Goal: Transaction & Acquisition: Purchase product/service

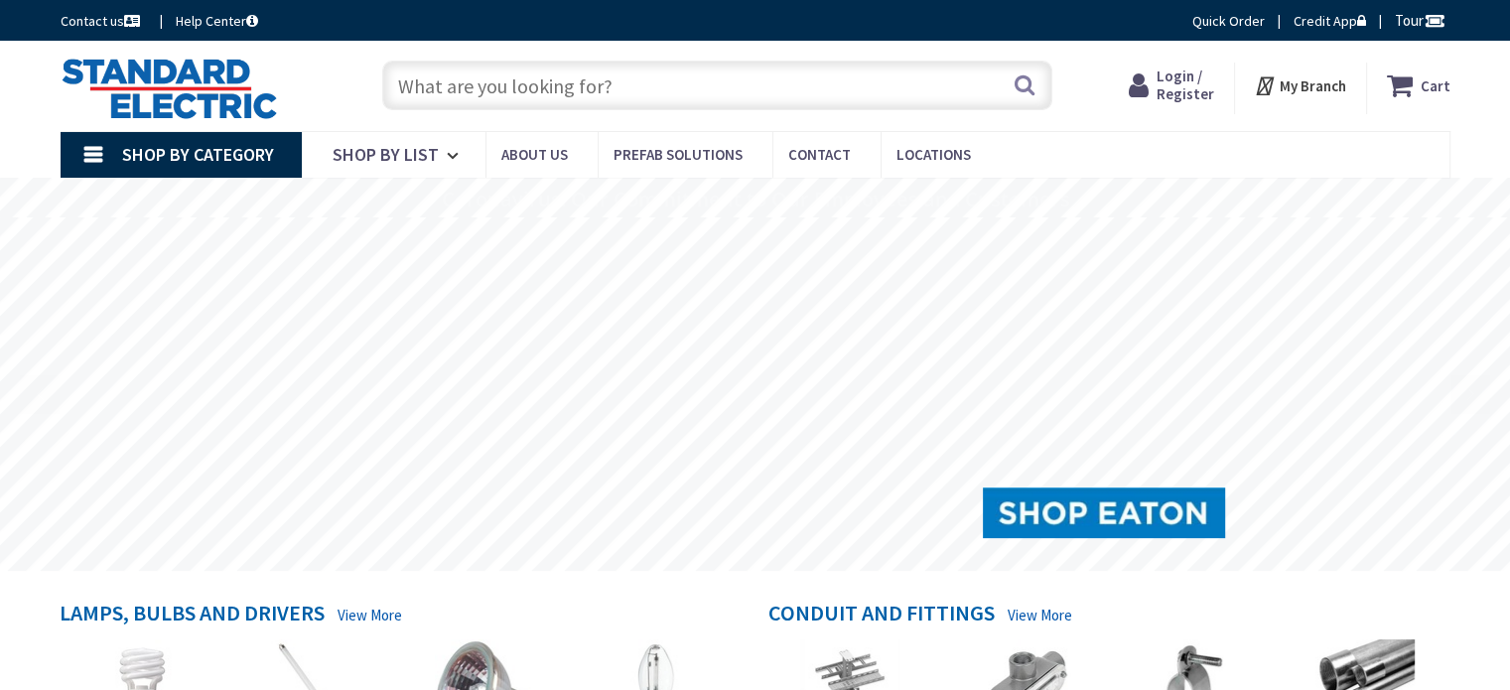
click at [747, 78] on input "text" at bounding box center [717, 86] width 670 height 50
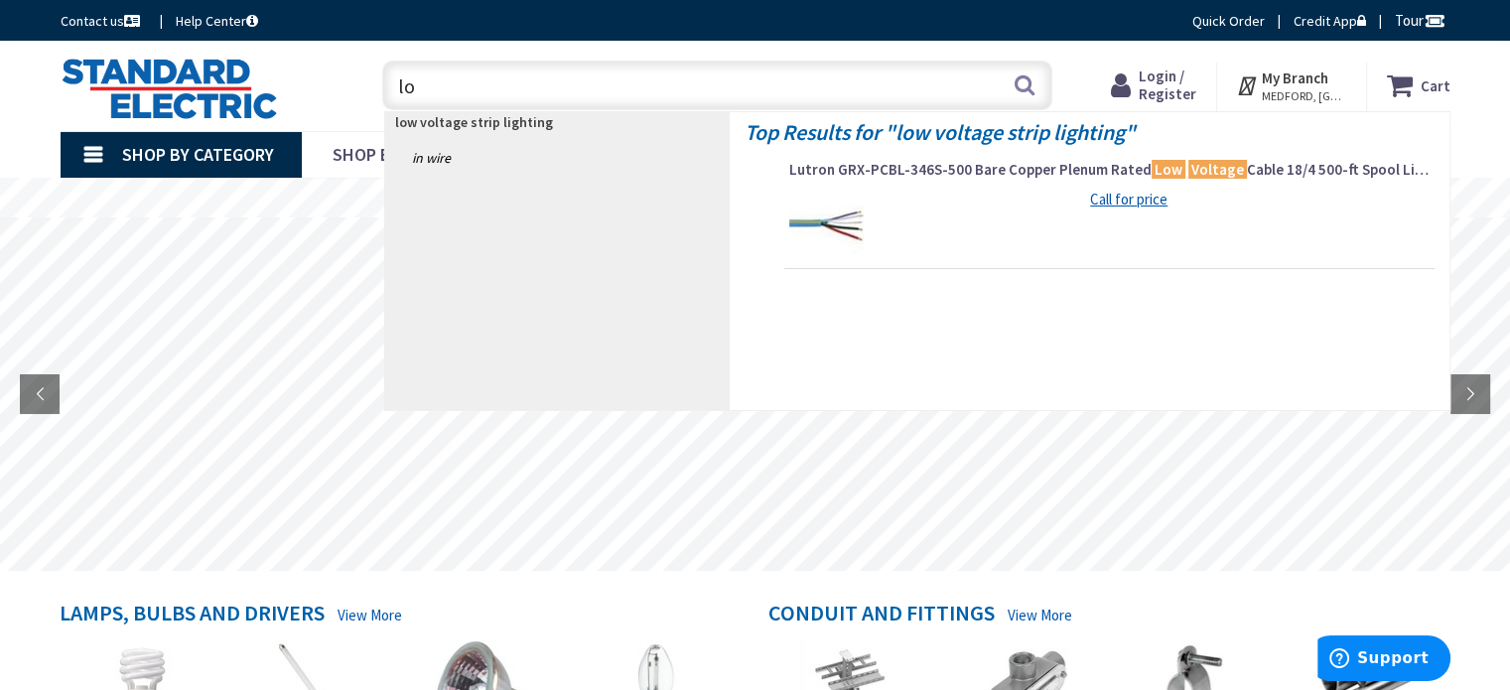
type input "l"
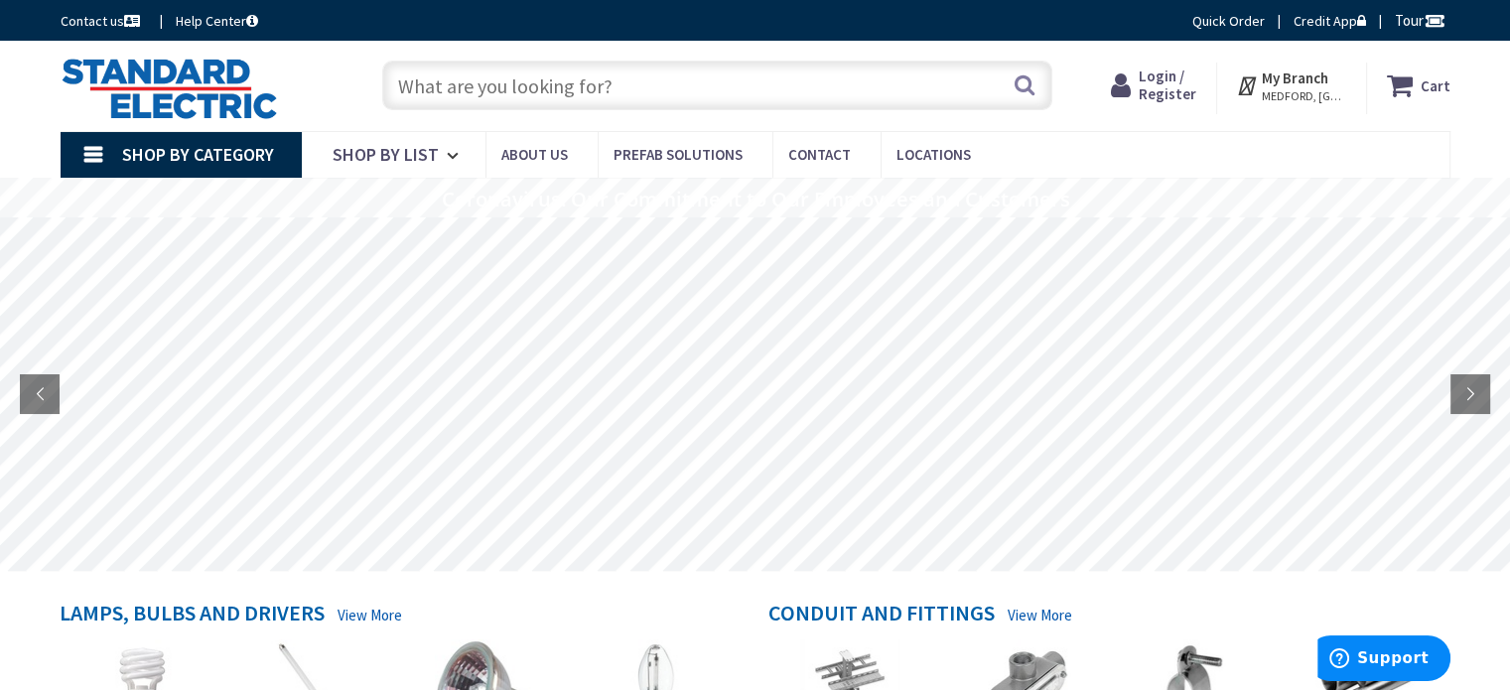
click at [531, 86] on input "text" at bounding box center [717, 86] width 670 height 50
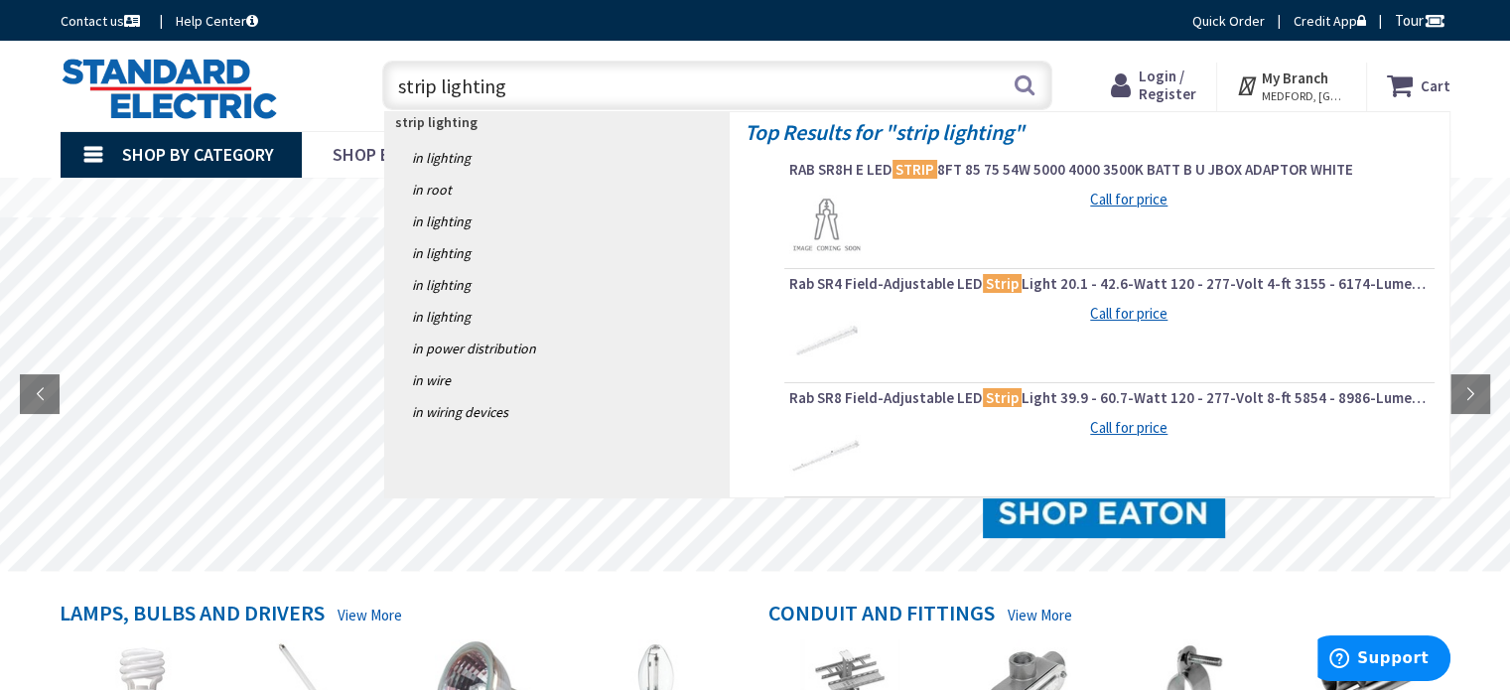
click at [400, 88] on input "strip lighting" at bounding box center [717, 86] width 670 height 50
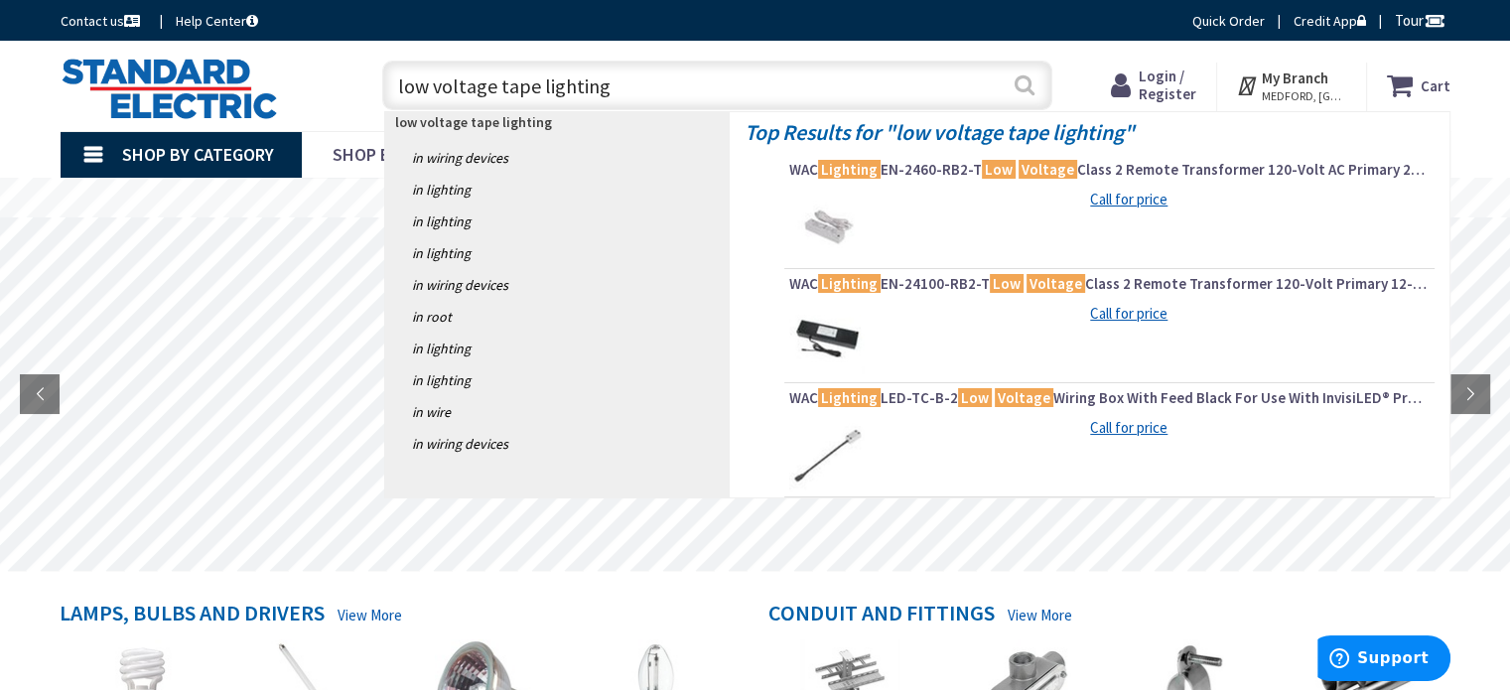
type input "low voltage tape lighting"
click at [1031, 86] on button "Search" at bounding box center [1025, 85] width 26 height 45
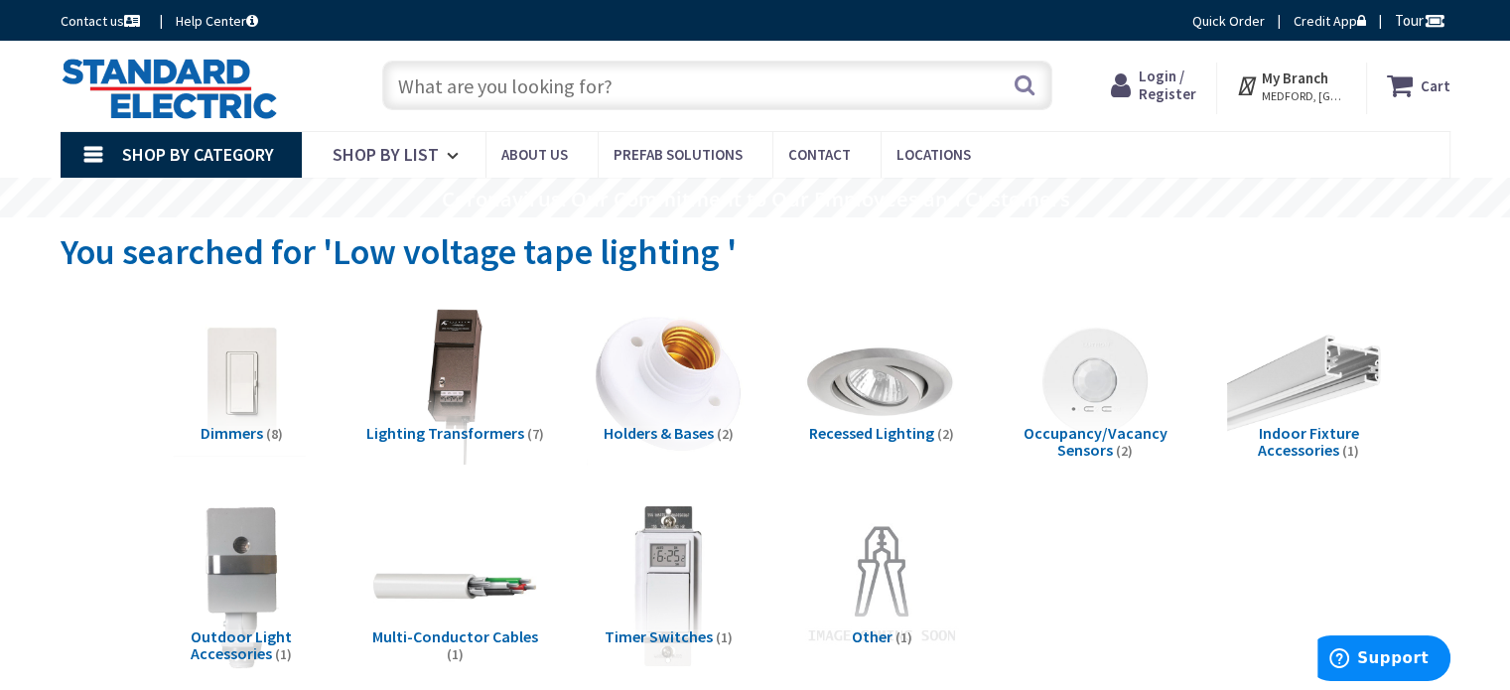
click at [1190, 87] on span "Login / Register" at bounding box center [1168, 85] width 58 height 37
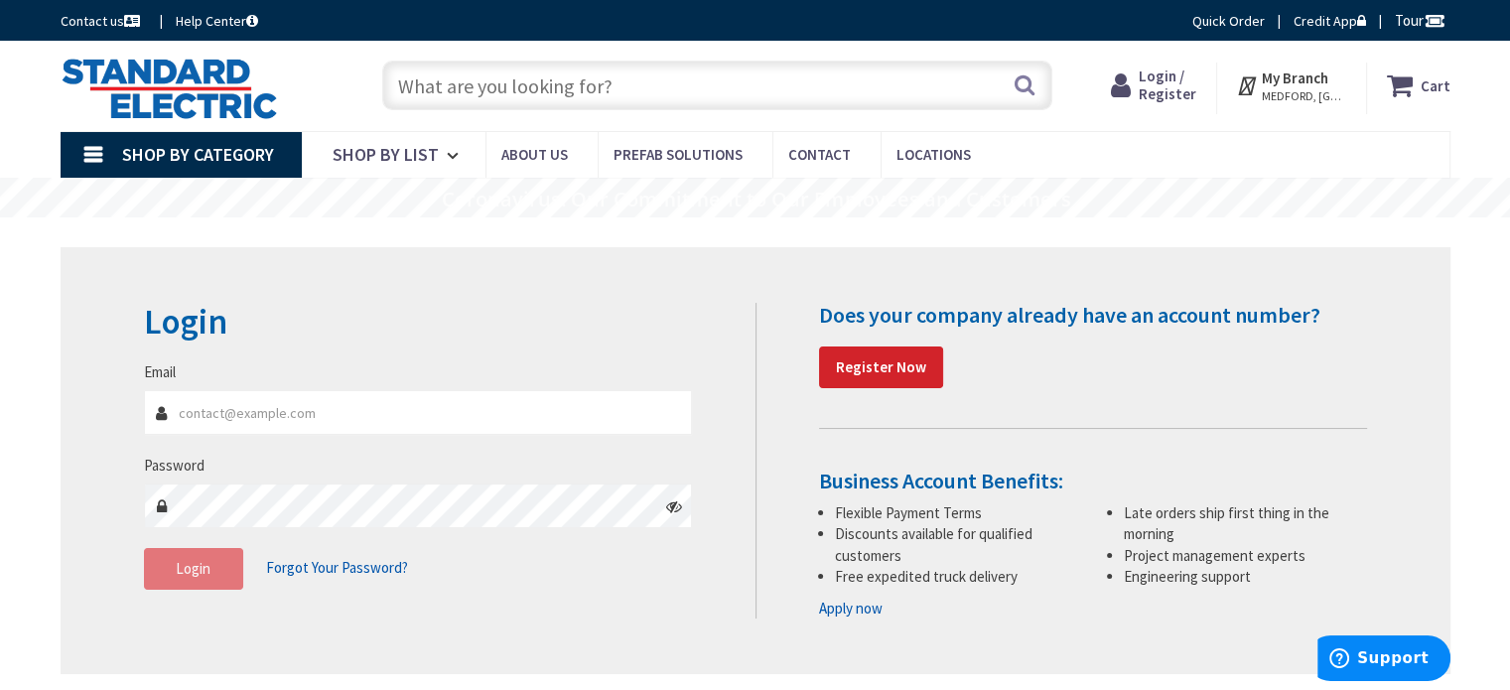
type input "rombolielectric@gmail.com"
click at [183, 578] on span "Login" at bounding box center [193, 568] width 35 height 19
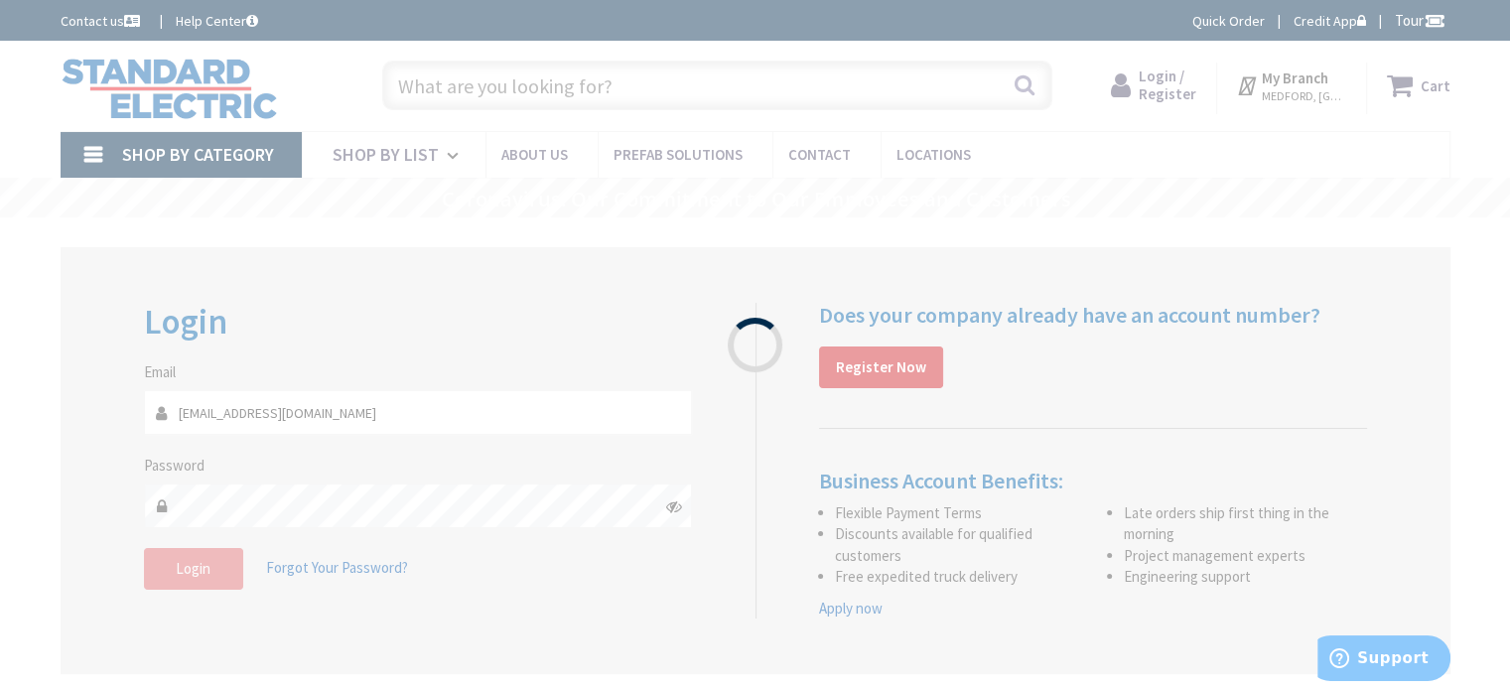
click at [185, 578] on div "Please wait..." at bounding box center [755, 345] width 1510 height 690
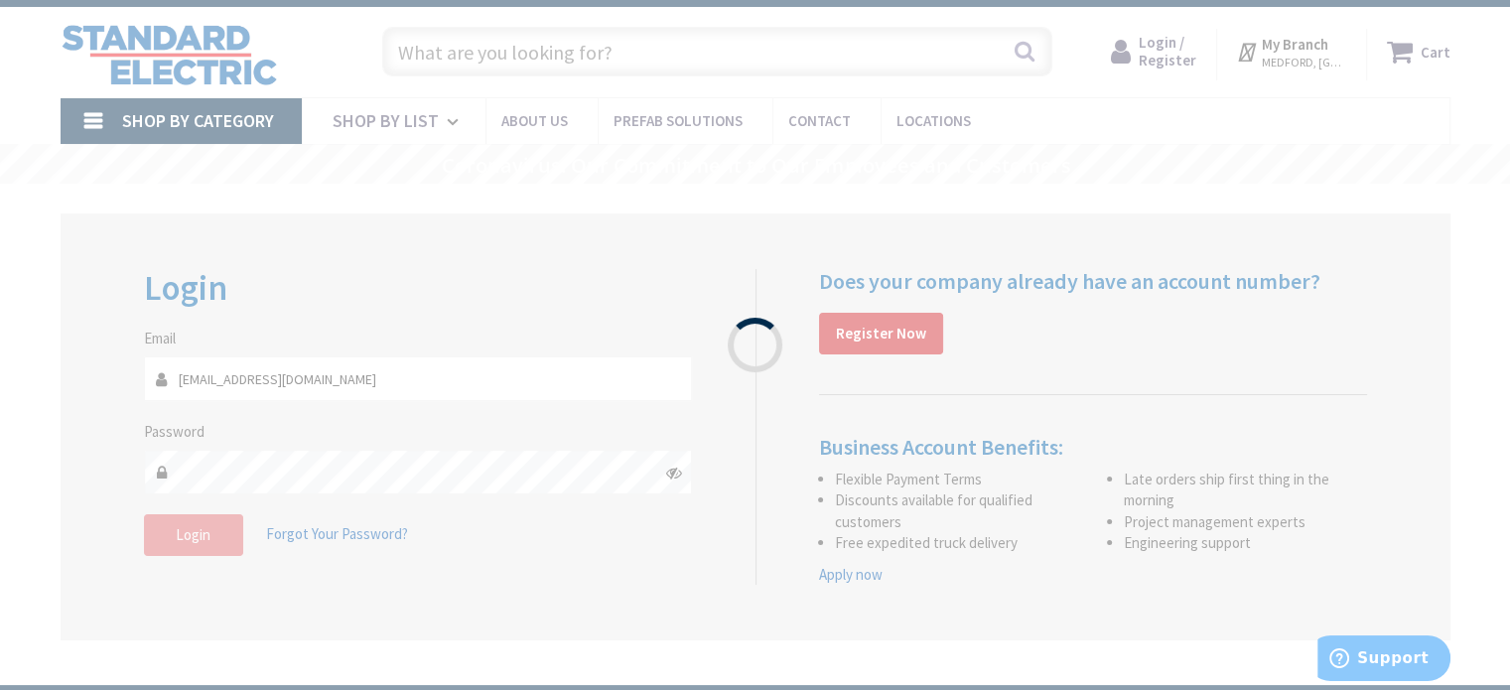
scroll to position [99, 0]
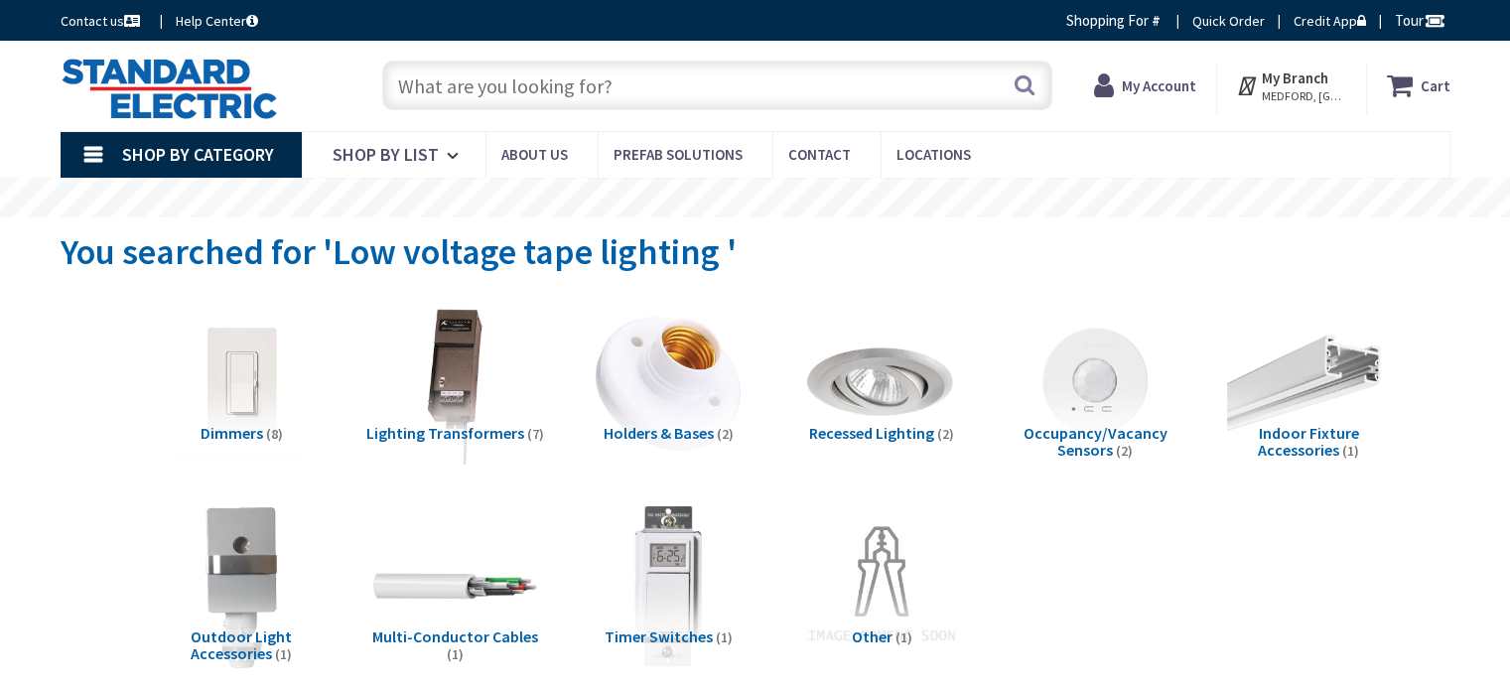
click at [652, 76] on input "text" at bounding box center [717, 86] width 670 height 50
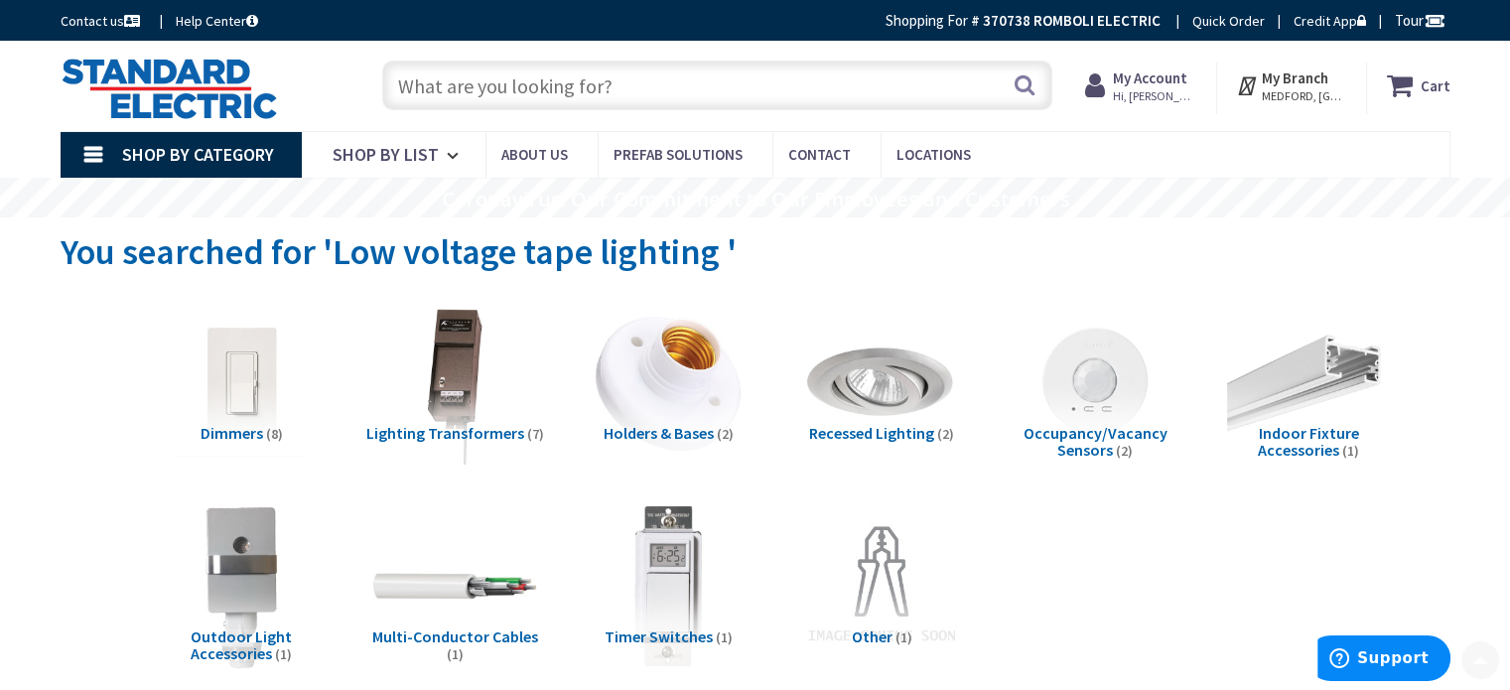
click at [892, 90] on input "text" at bounding box center [717, 86] width 670 height 50
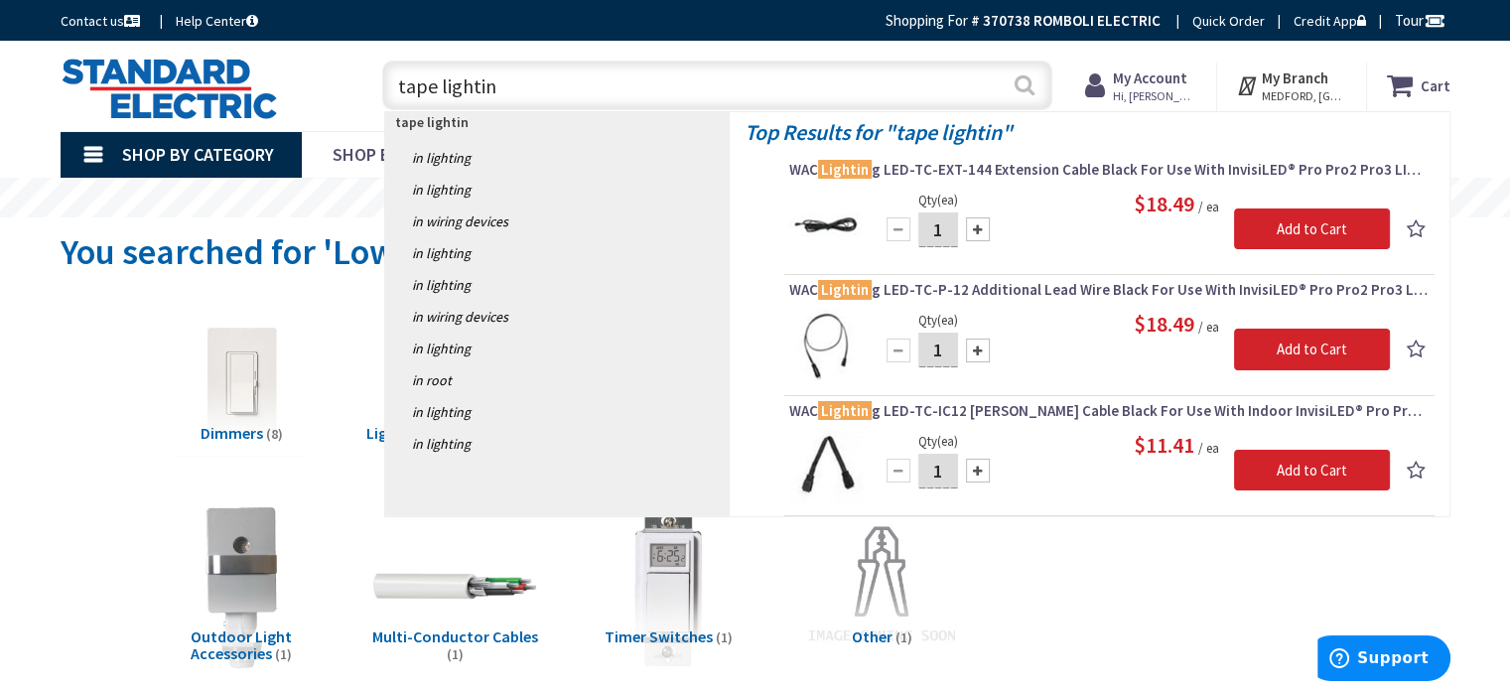
type input "tape lightin"
click at [1031, 92] on button "Search" at bounding box center [1025, 85] width 26 height 45
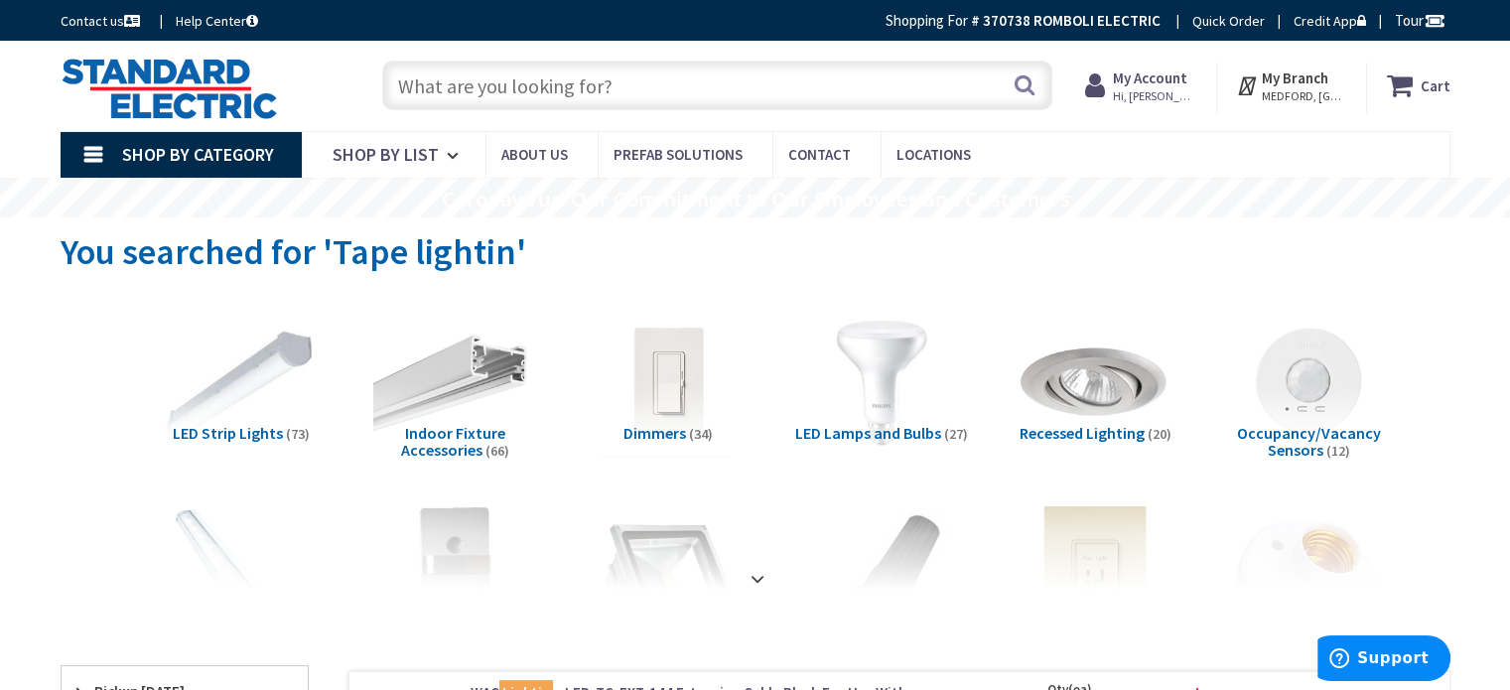
click at [566, 88] on input "text" at bounding box center [717, 86] width 670 height 50
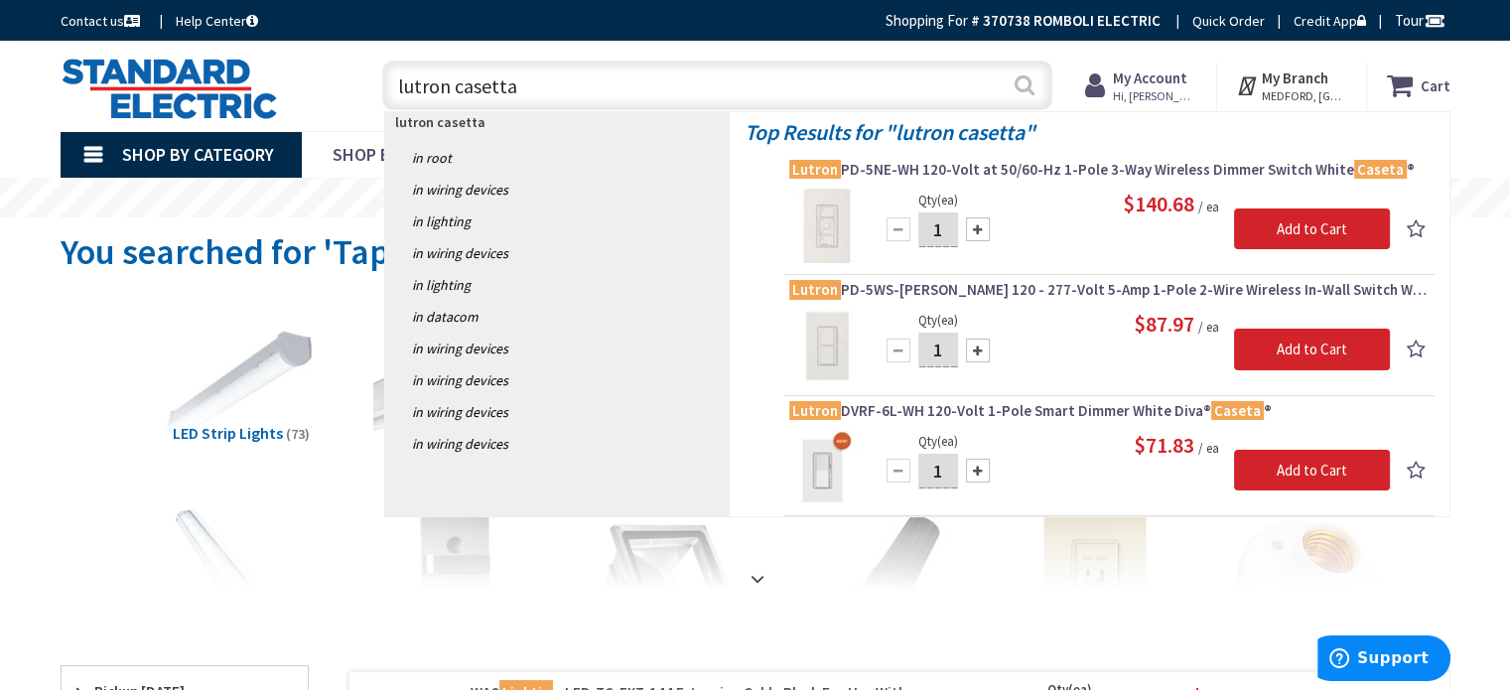
type input "lutron casetta"
click at [1030, 84] on button "Search" at bounding box center [1025, 85] width 26 height 45
